Goal: Find specific page/section: Find specific page/section

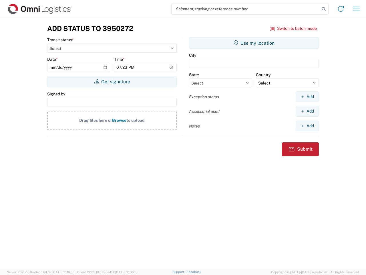
click at [246, 9] on input "search" at bounding box center [246, 8] width 148 height 11
click at [324, 9] on icon at bounding box center [324, 9] width 8 height 8
click at [341, 9] on icon at bounding box center [341, 8] width 9 height 9
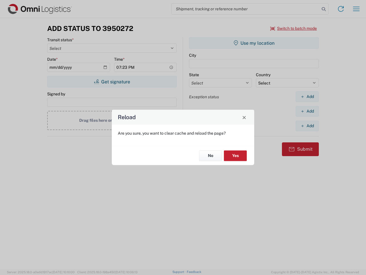
click at [357, 9] on div "Reload Are you sure, you want to clear cache and reload the page? No Yes" at bounding box center [183, 137] width 366 height 275
click at [294, 28] on div "Reload Are you sure, you want to clear cache and reload the page? No Yes" at bounding box center [183, 137] width 366 height 275
click at [112, 82] on div "Reload Are you sure, you want to clear cache and reload the page? No Yes" at bounding box center [183, 137] width 366 height 275
click at [254, 43] on div "Reload Are you sure, you want to clear cache and reload the page? No Yes" at bounding box center [183, 137] width 366 height 275
click at [307, 96] on div "Reload Are you sure, you want to clear cache and reload the page? No Yes" at bounding box center [183, 137] width 366 height 275
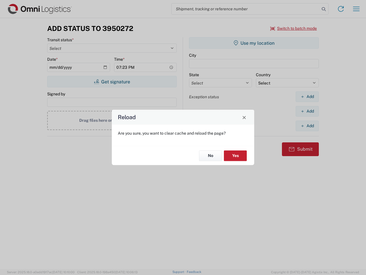
click at [307, 111] on div "Reload Are you sure, you want to clear cache and reload the page? No Yes" at bounding box center [183, 137] width 366 height 275
click at [307, 126] on div "Reload Are you sure, you want to clear cache and reload the page? No Yes" at bounding box center [183, 137] width 366 height 275
